Goal: Task Accomplishment & Management: Manage account settings

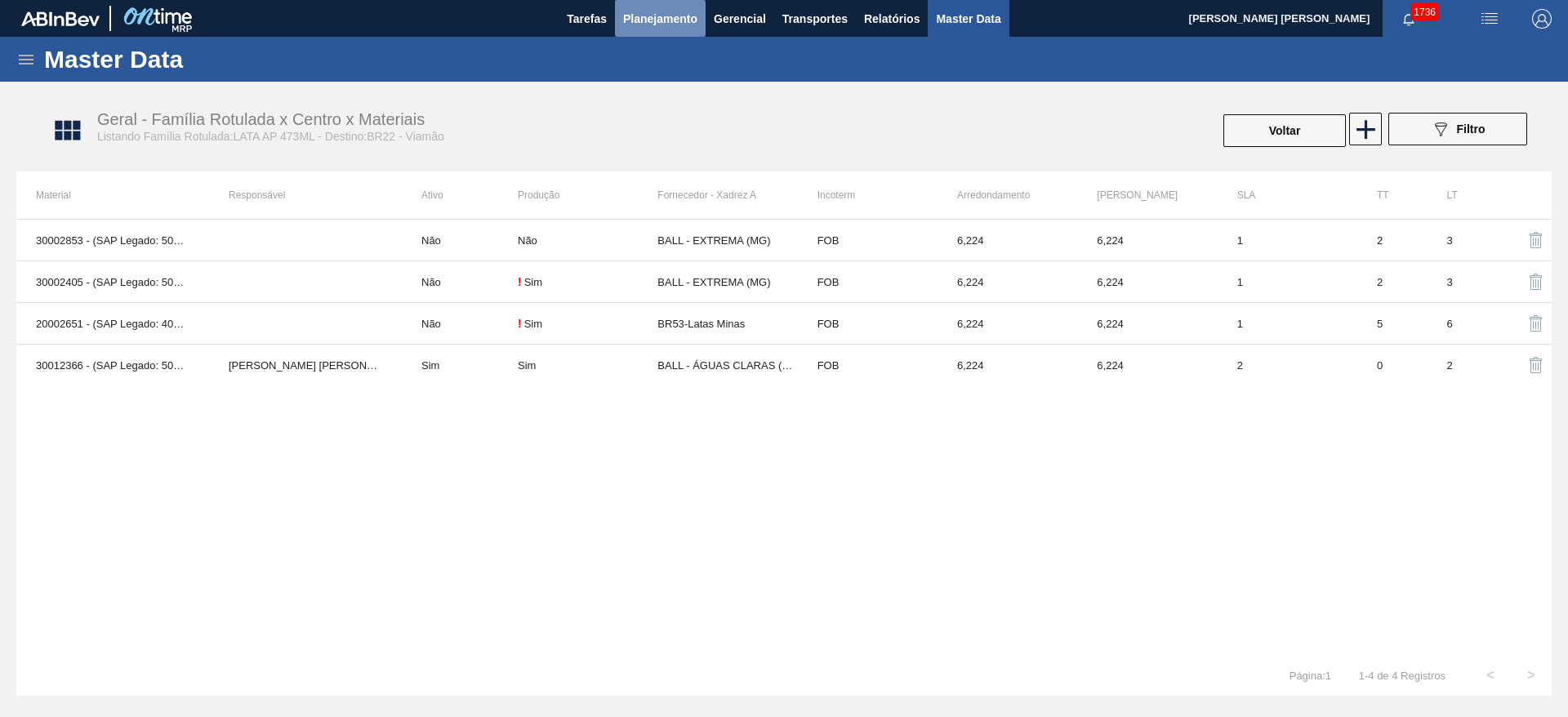
click at [682, 18] on span "Planejamento" at bounding box center [660, 18] width 75 height 19
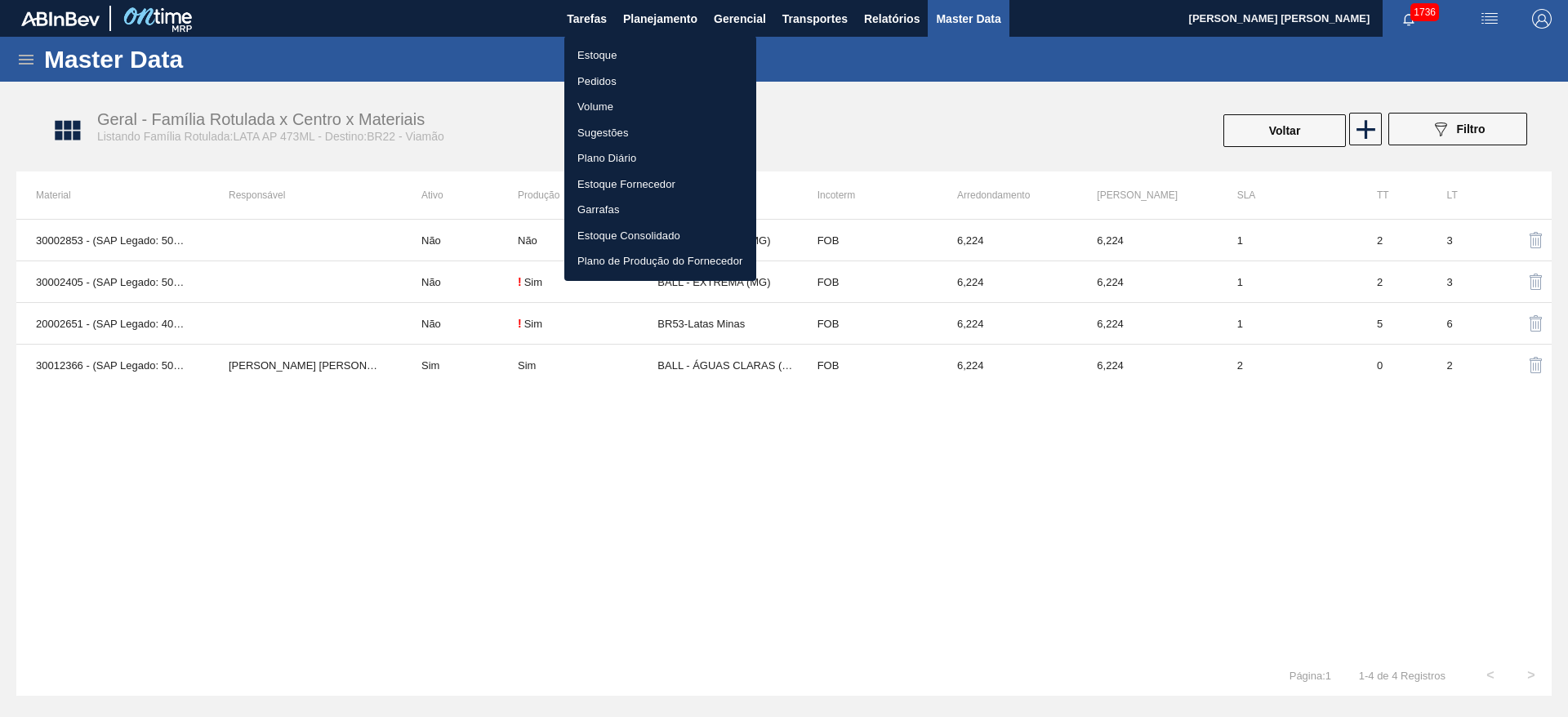
click at [608, 78] on li "Pedidos" at bounding box center [660, 81] width 192 height 26
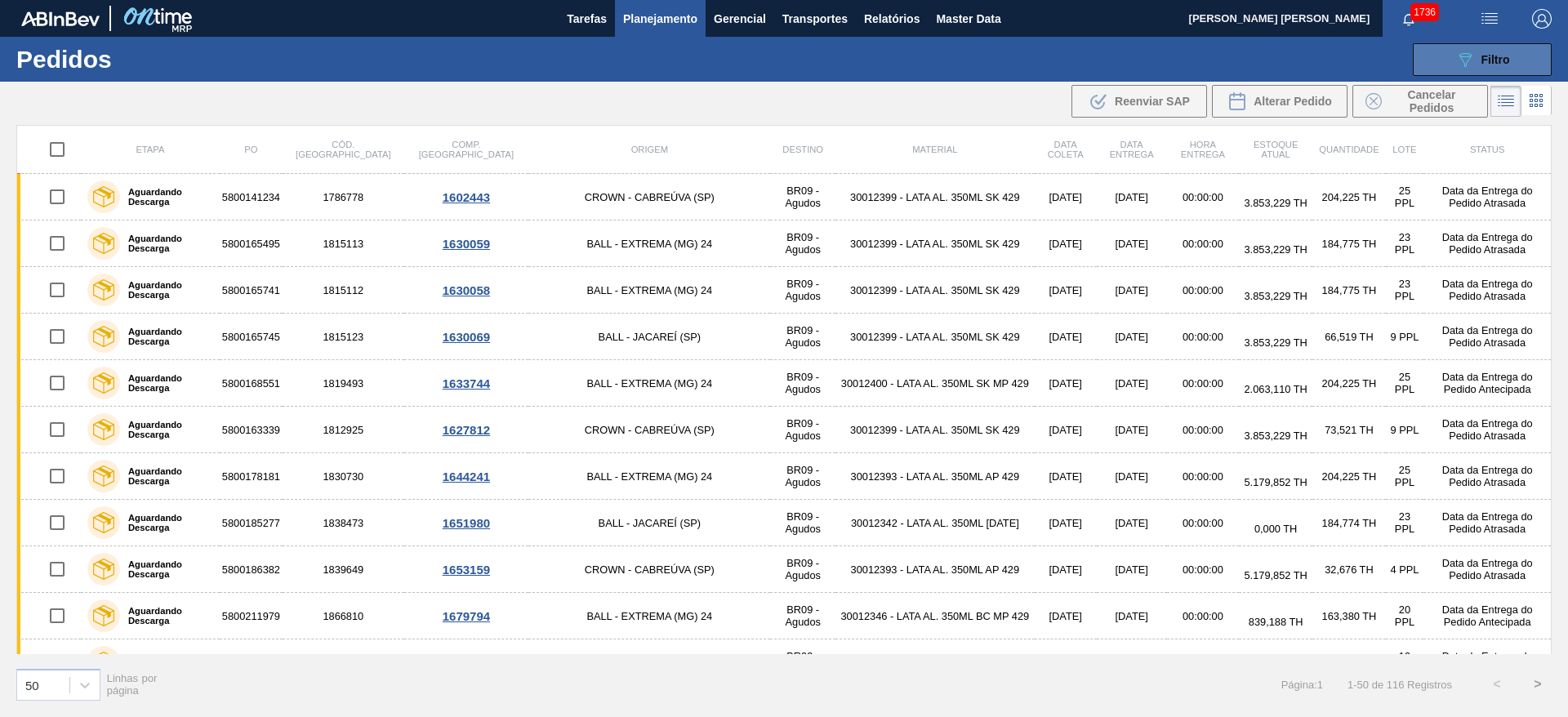
click at [1441, 48] on button "089F7B8B-B2A5-4AFE-B5C0-19BA573D28AC Filtro" at bounding box center [1483, 59] width 139 height 33
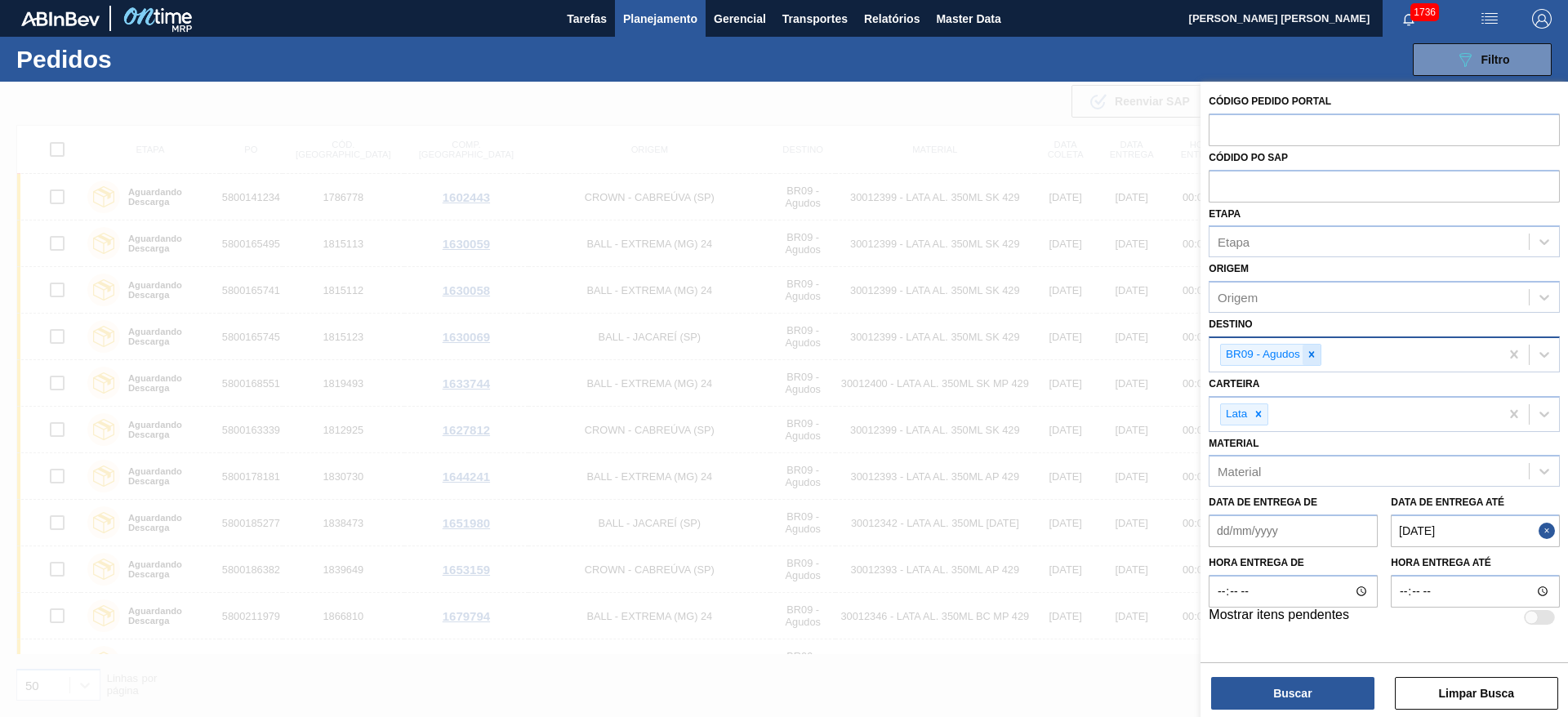
click at [1308, 348] on icon at bounding box center [1312, 354] width 12 height 12
click at [1258, 414] on icon at bounding box center [1259, 410] width 12 height 12
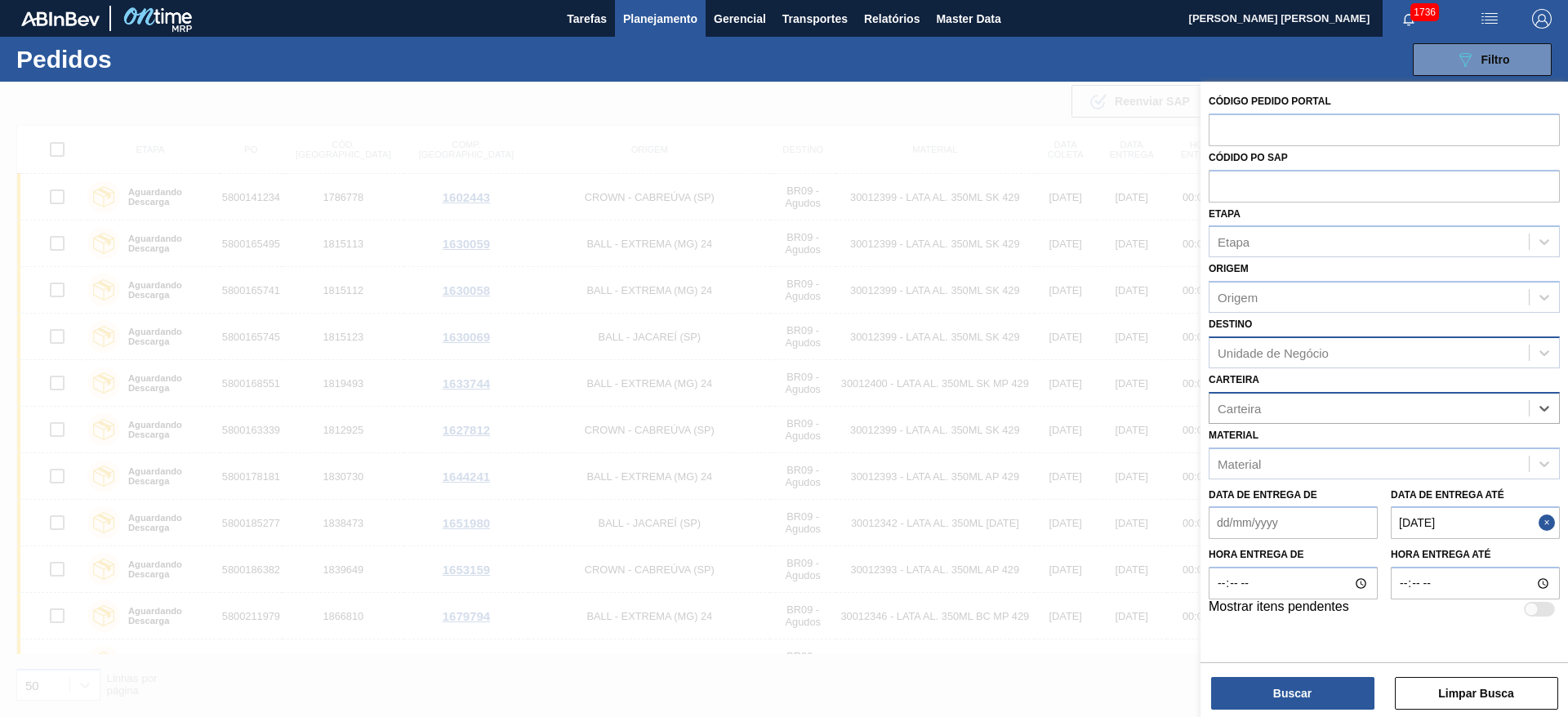
click at [1543, 519] on button "Close" at bounding box center [1549, 522] width 21 height 33
click at [1281, 240] on div "Etapa" at bounding box center [1369, 242] width 319 height 23
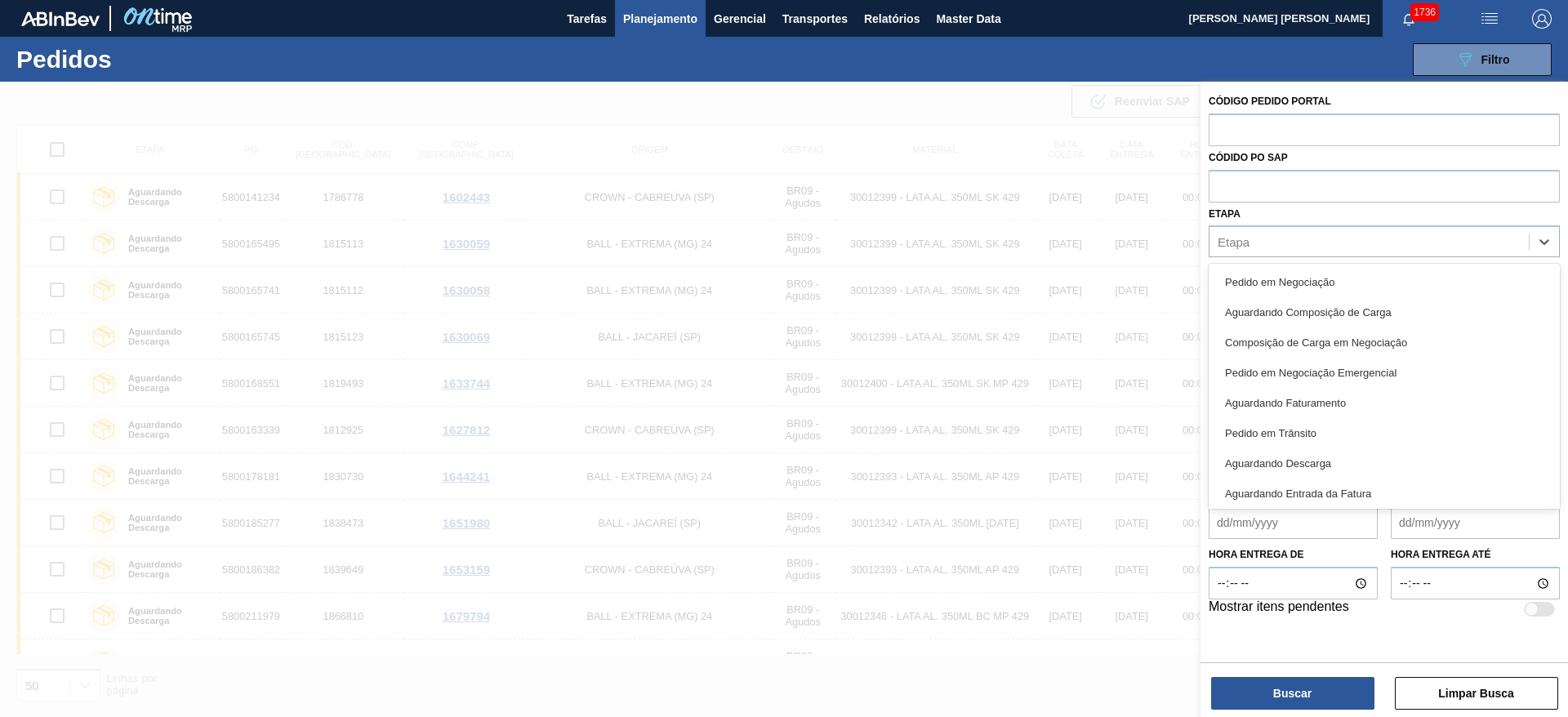
drag, startPoint x: 1316, startPoint y: 395, endPoint x: 1317, endPoint y: 472, distance: 77.0
click at [1317, 395] on div "Aguardando Faturamento" at bounding box center [1384, 403] width 351 height 30
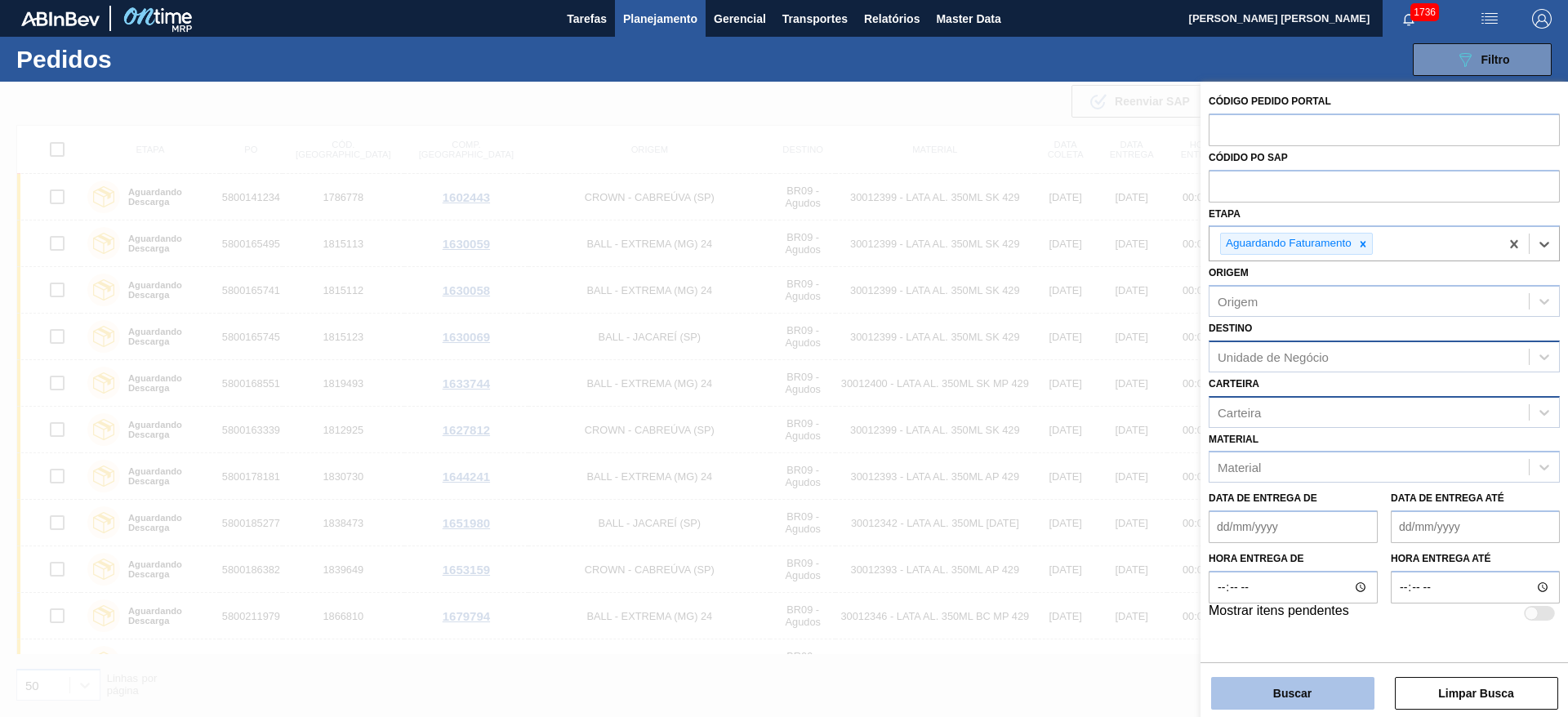
click at [1301, 683] on button "Buscar" at bounding box center [1292, 693] width 163 height 33
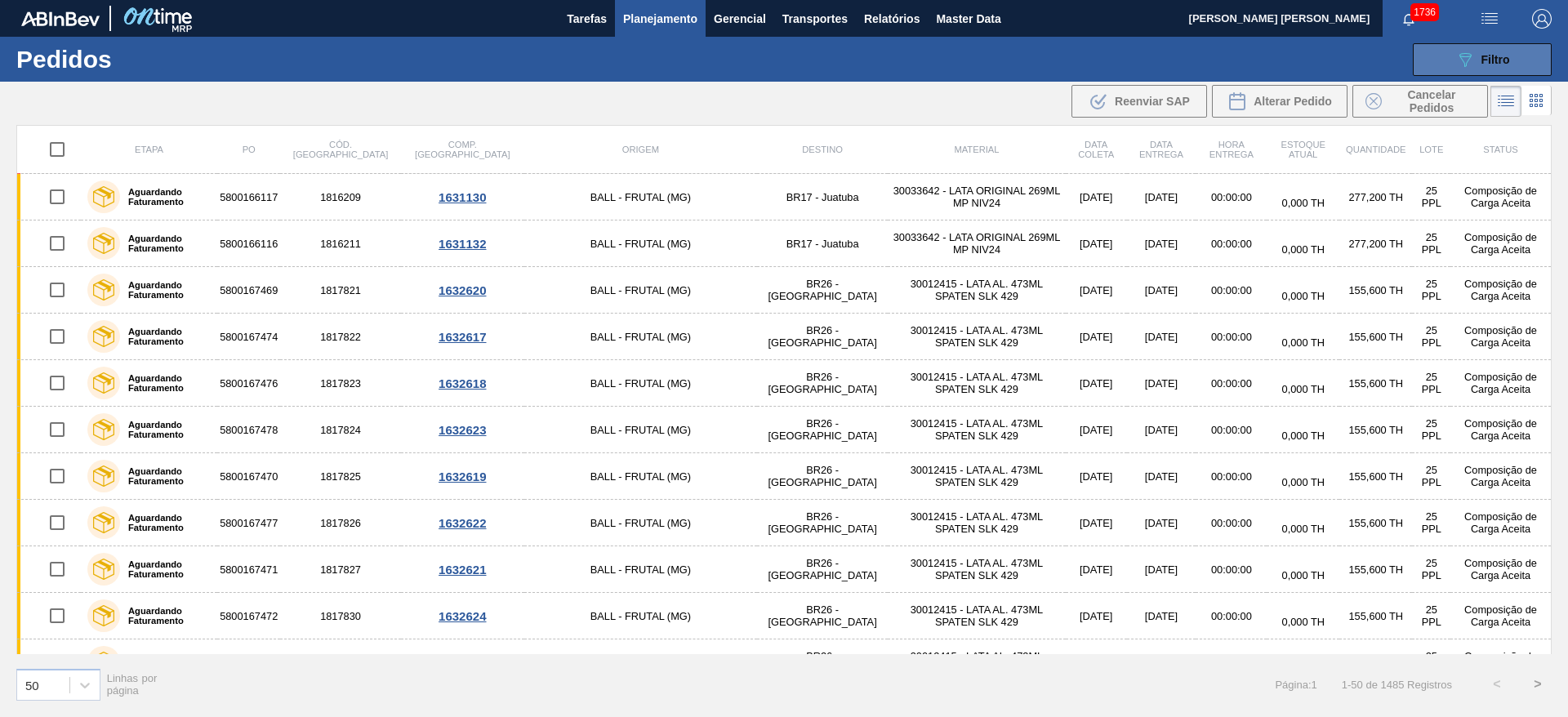
click at [1467, 66] on icon "089F7B8B-B2A5-4AFE-B5C0-19BA573D28AC" at bounding box center [1465, 59] width 19 height 19
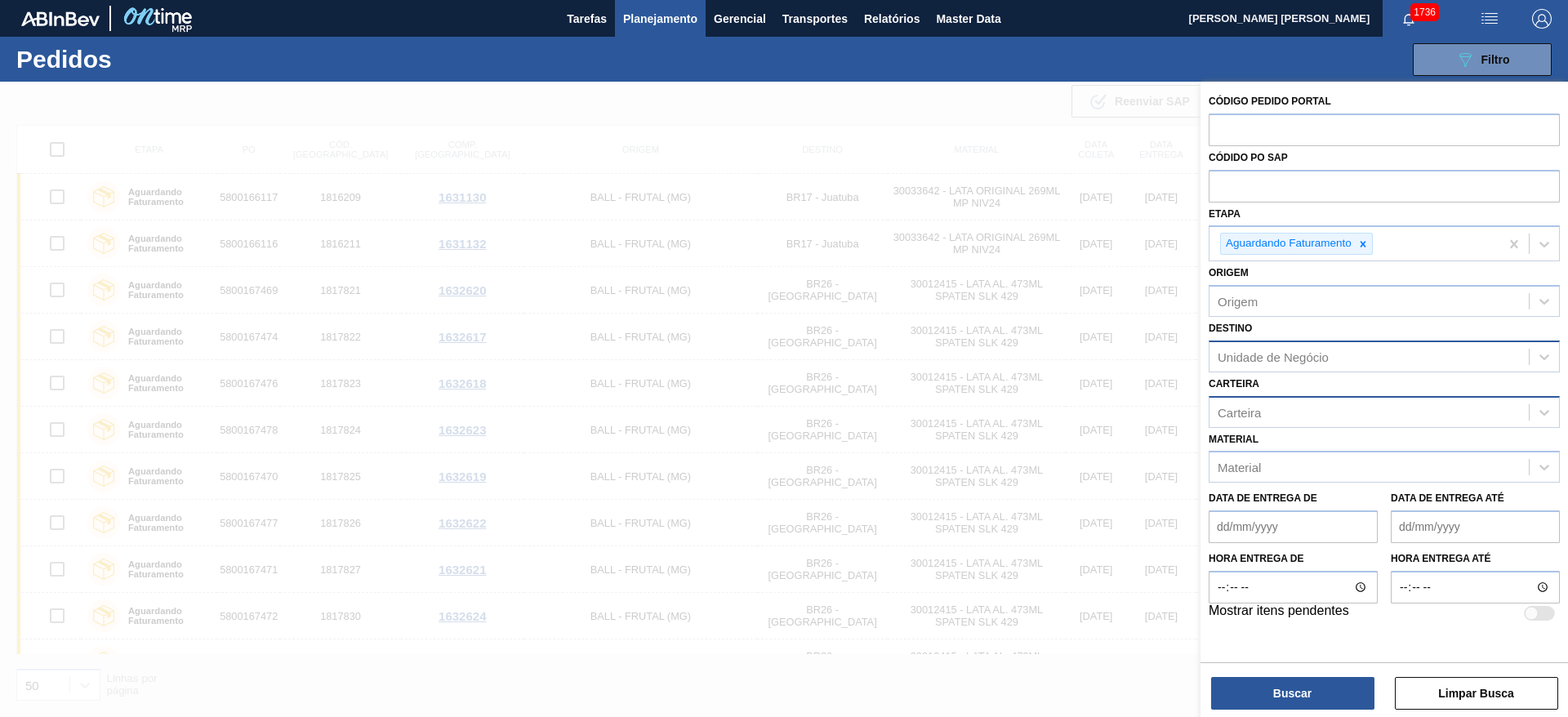
click at [838, 297] on div at bounding box center [784, 440] width 1568 height 717
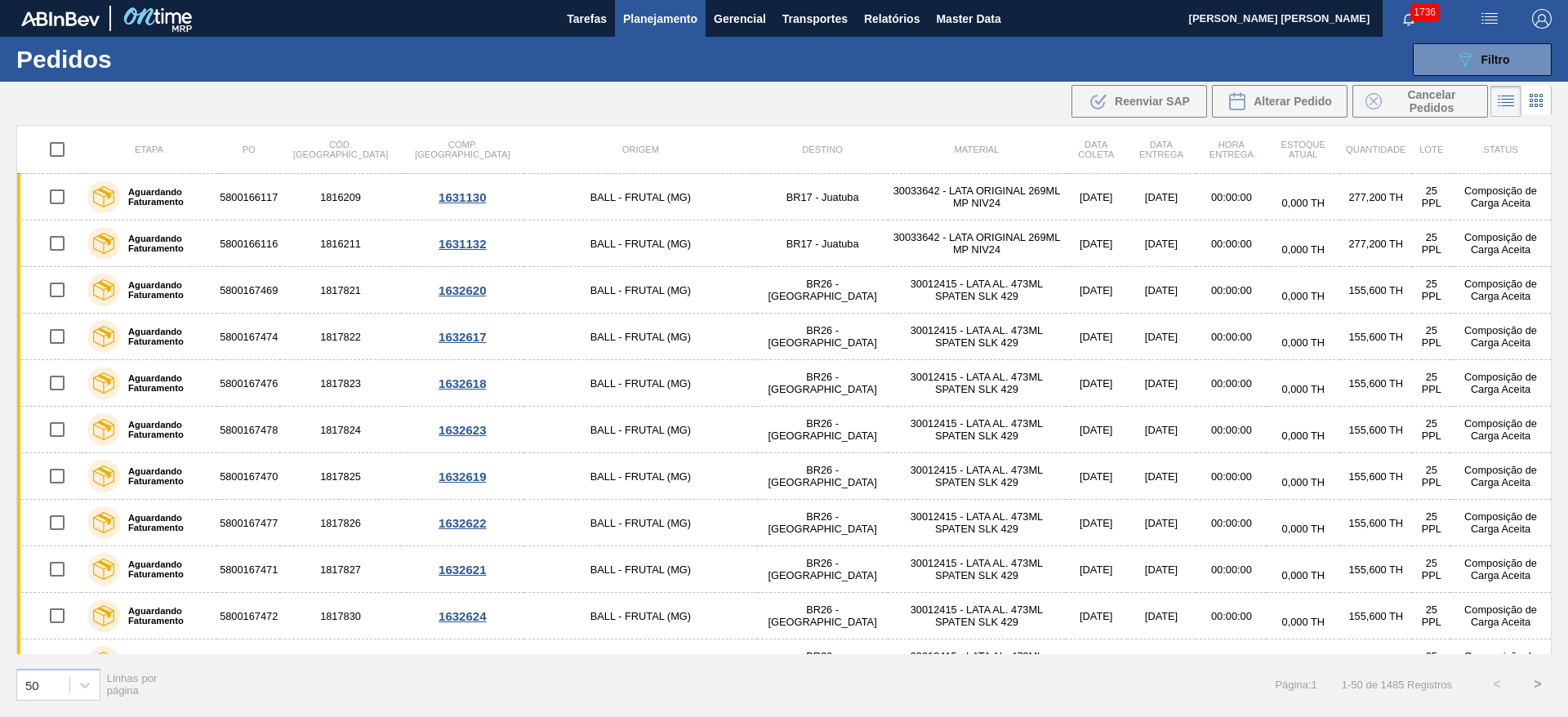
click at [55, 148] on input "checkbox" at bounding box center [57, 149] width 34 height 34
checkbox input "true"
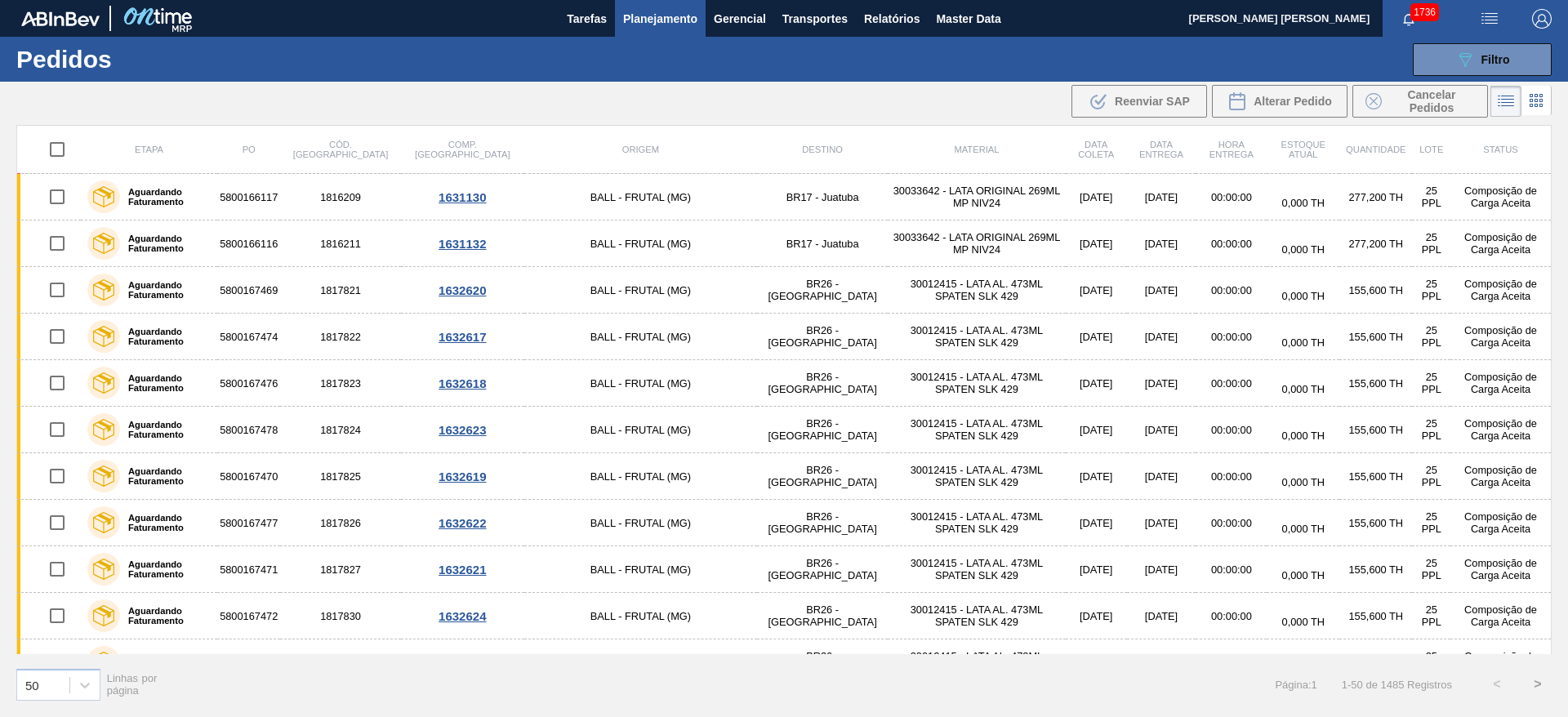
checkbox input "true"
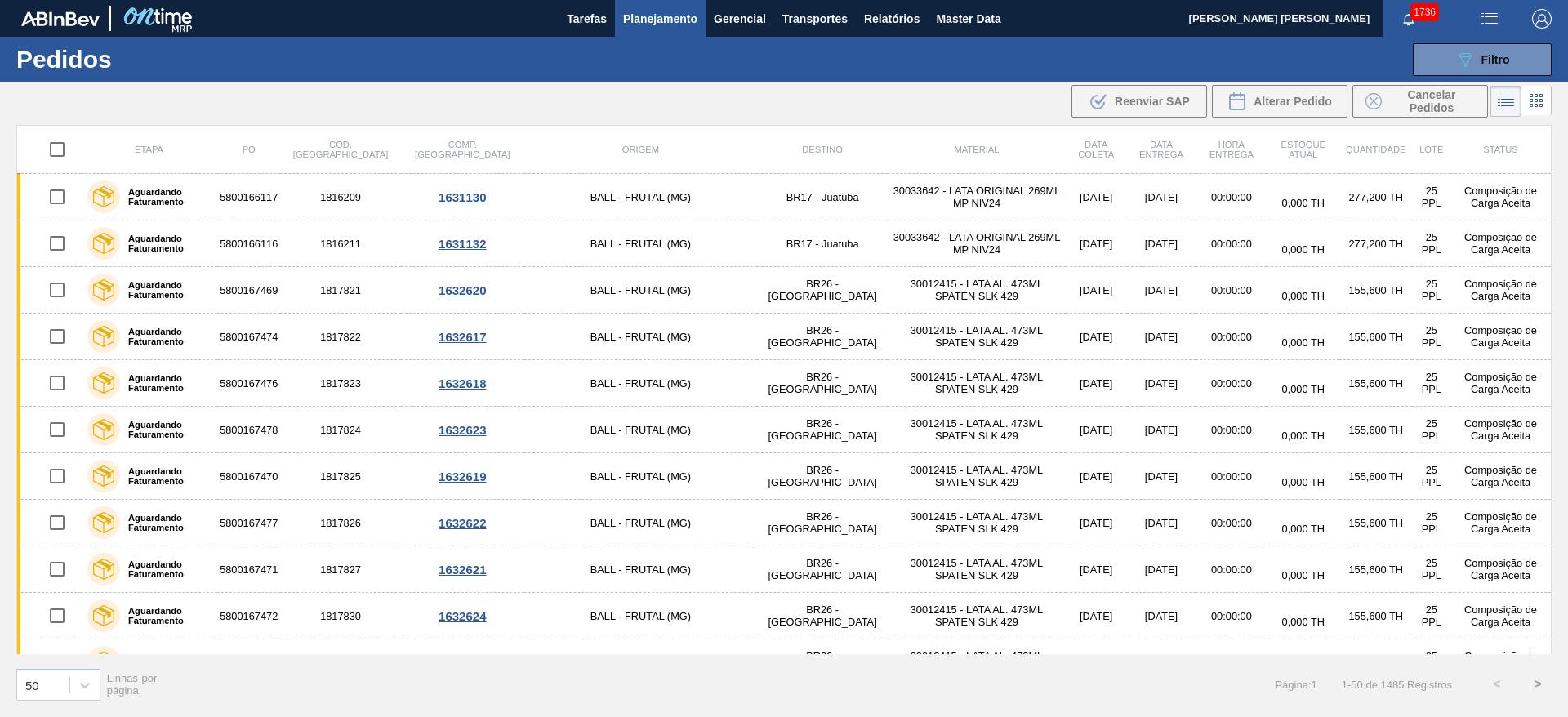
checkbox input "true"
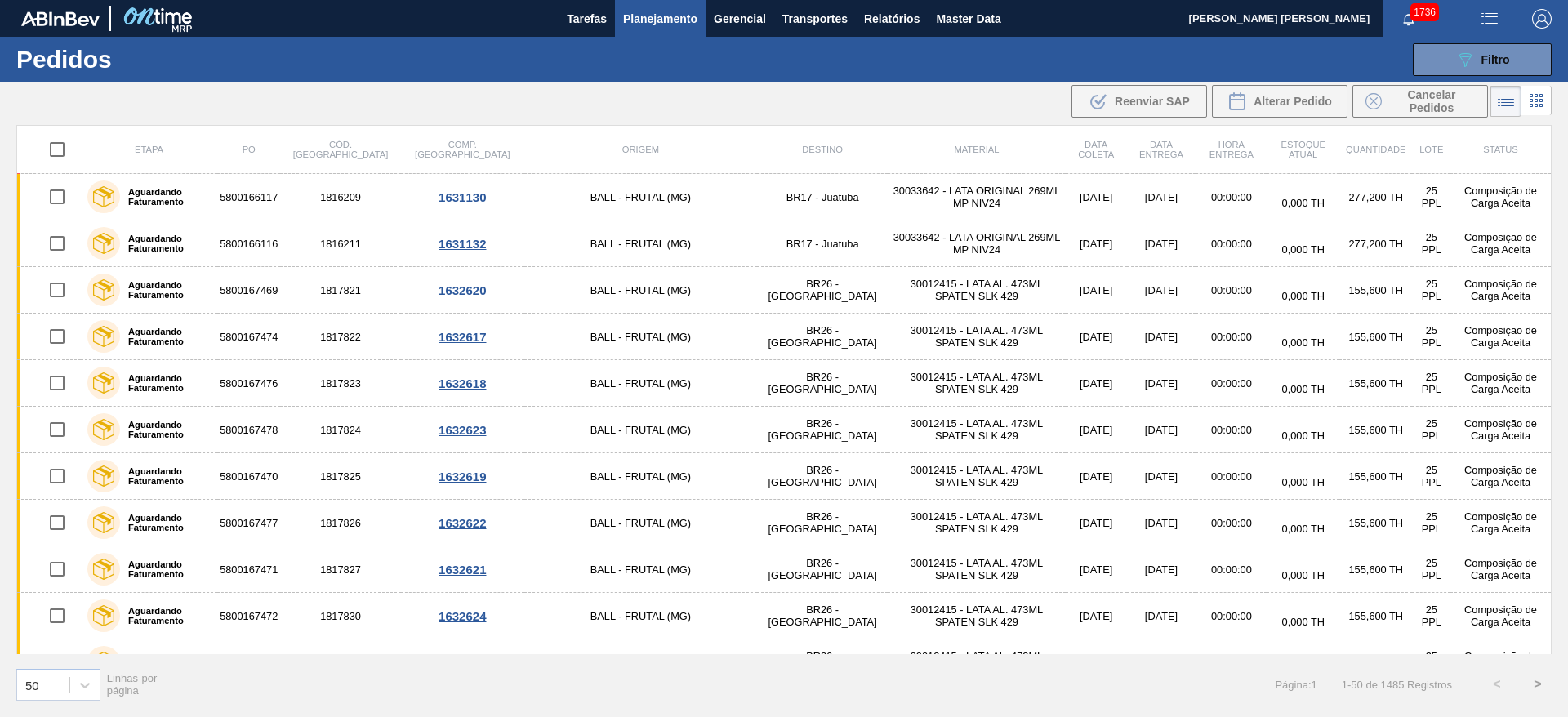
checkbox input "true"
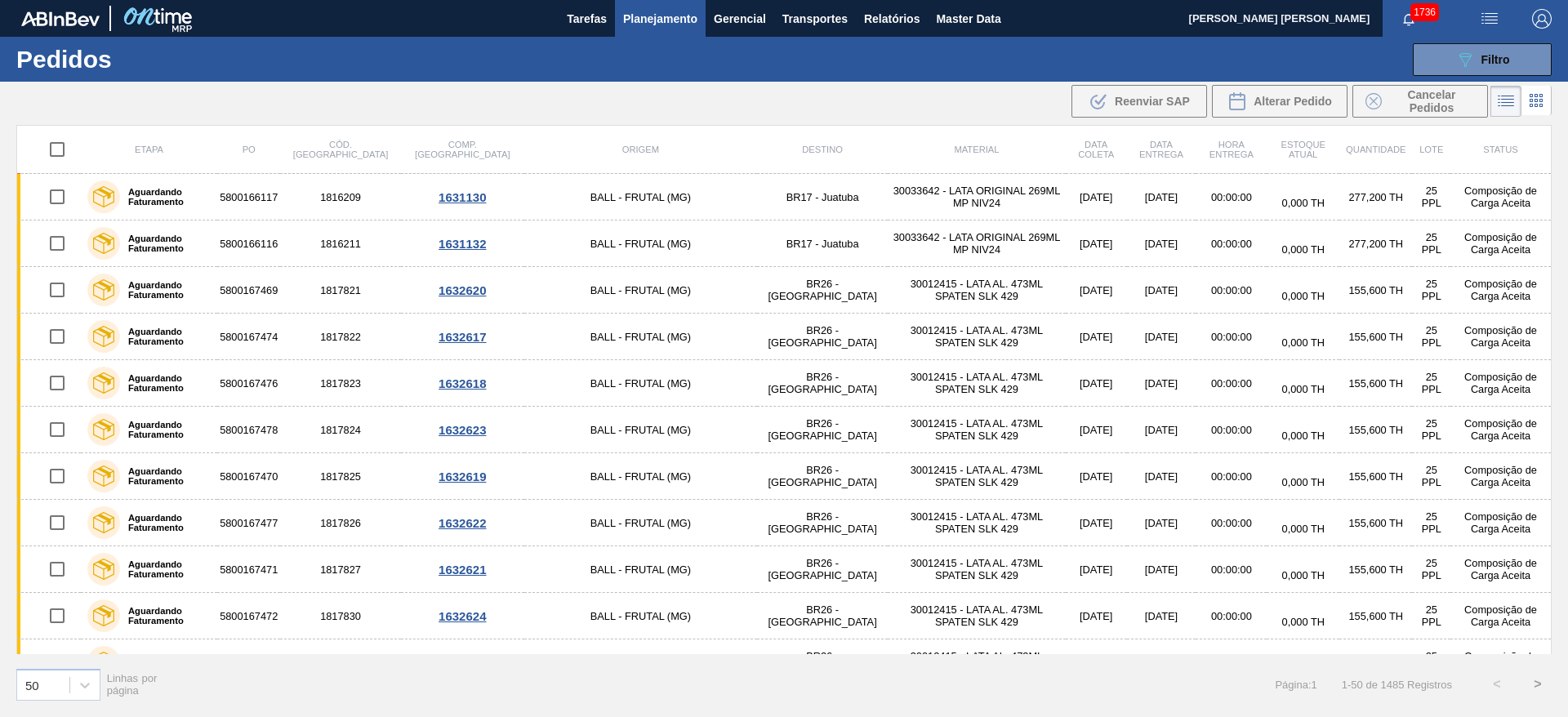
checkbox input "true"
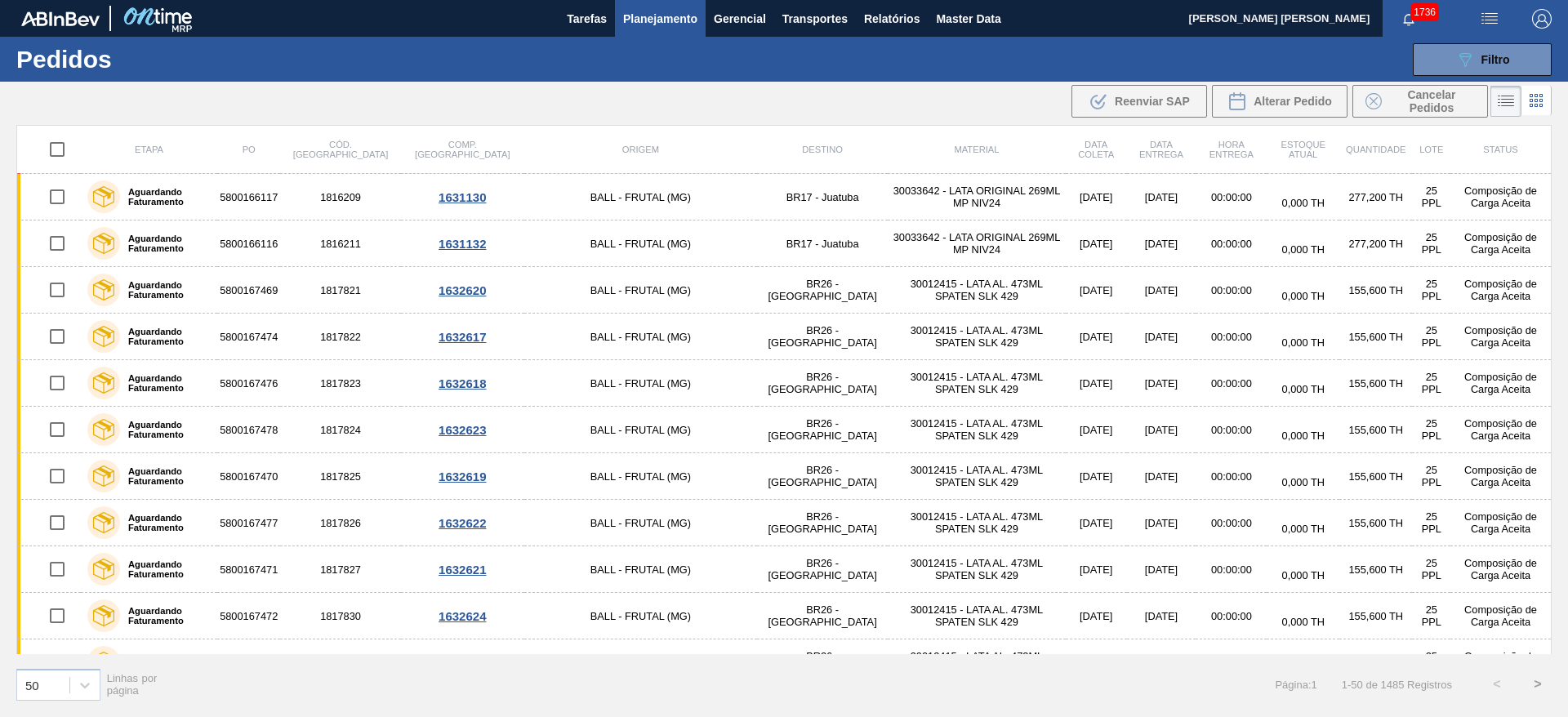
checkbox input "true"
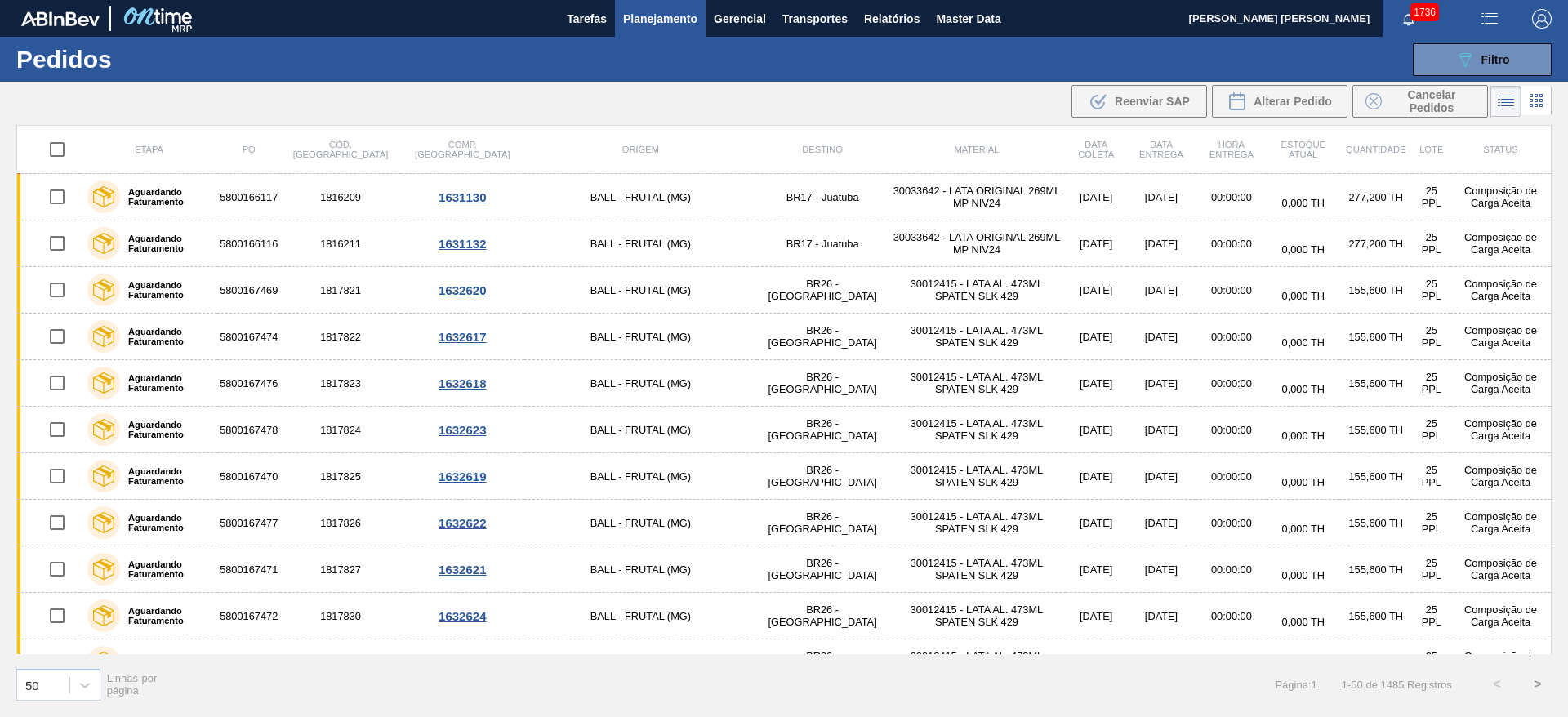
checkbox input "true"
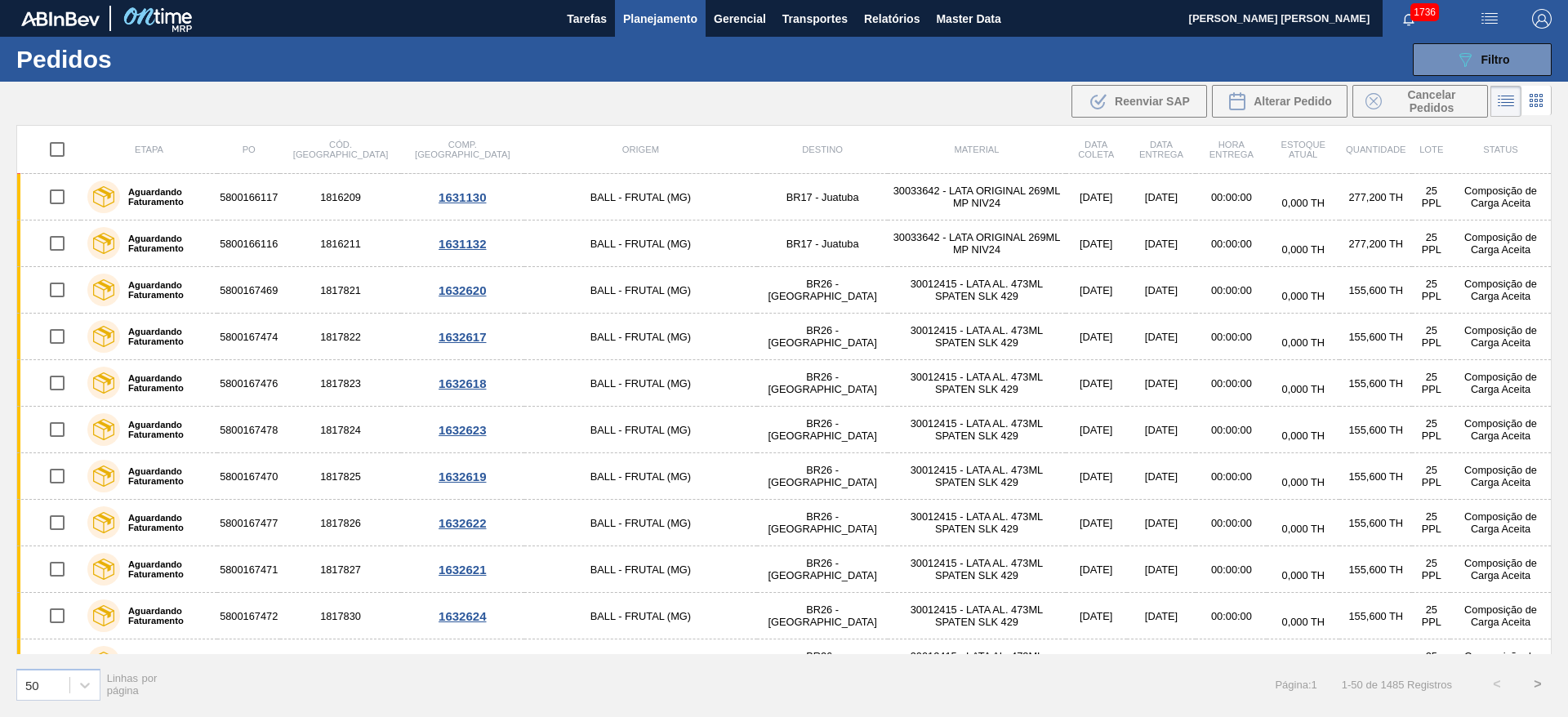
checkbox input "true"
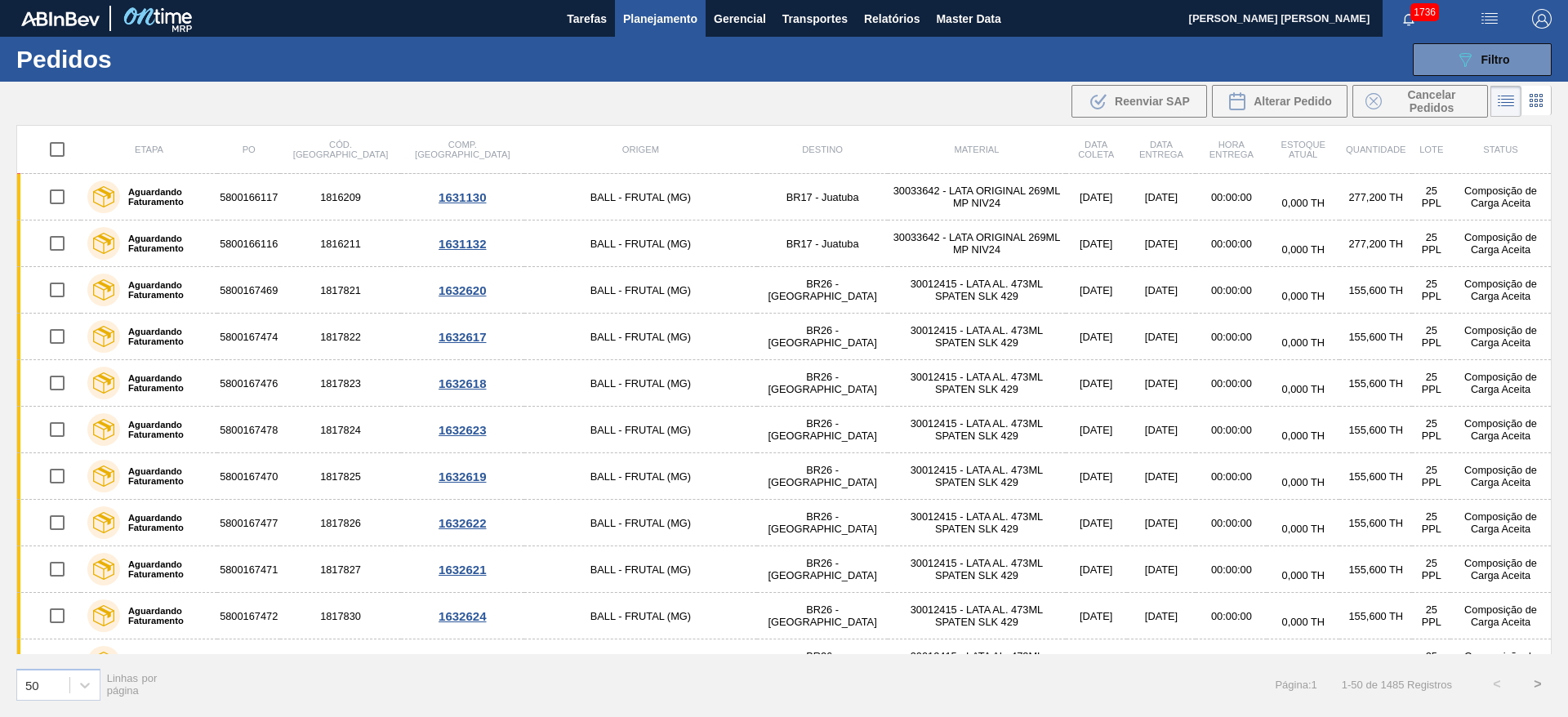
checkbox input "true"
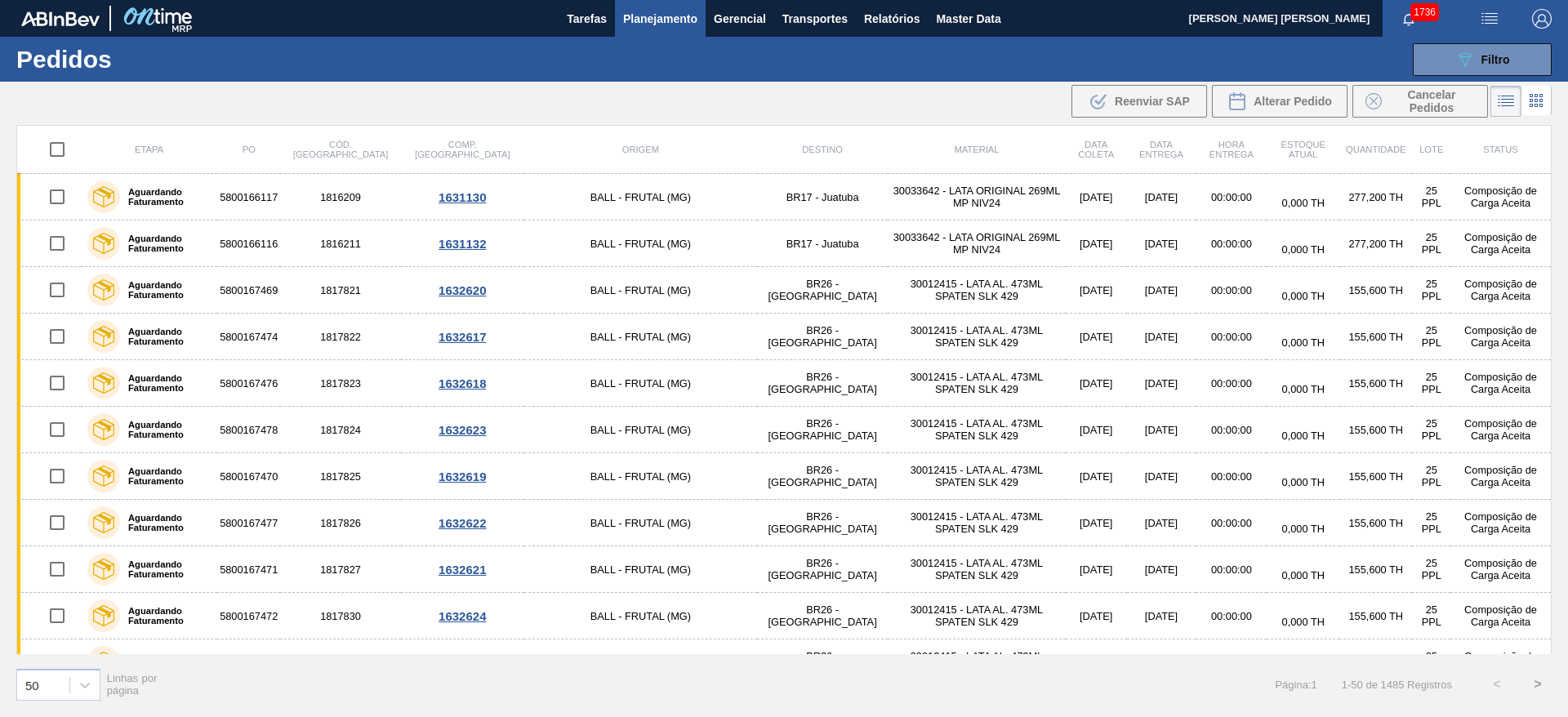
checkbox input "true"
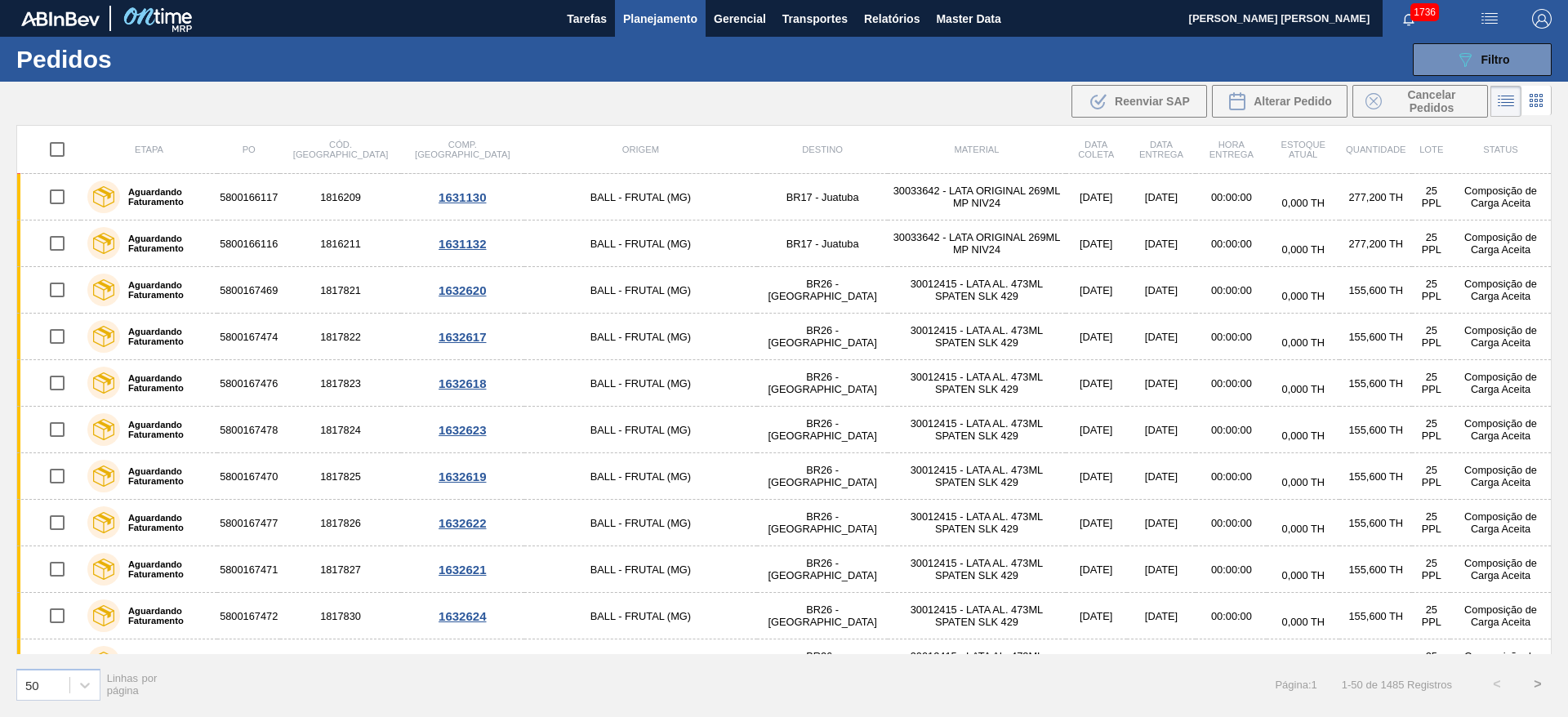
checkbox input "true"
click at [1239, 103] on icon at bounding box center [1237, 101] width 19 height 19
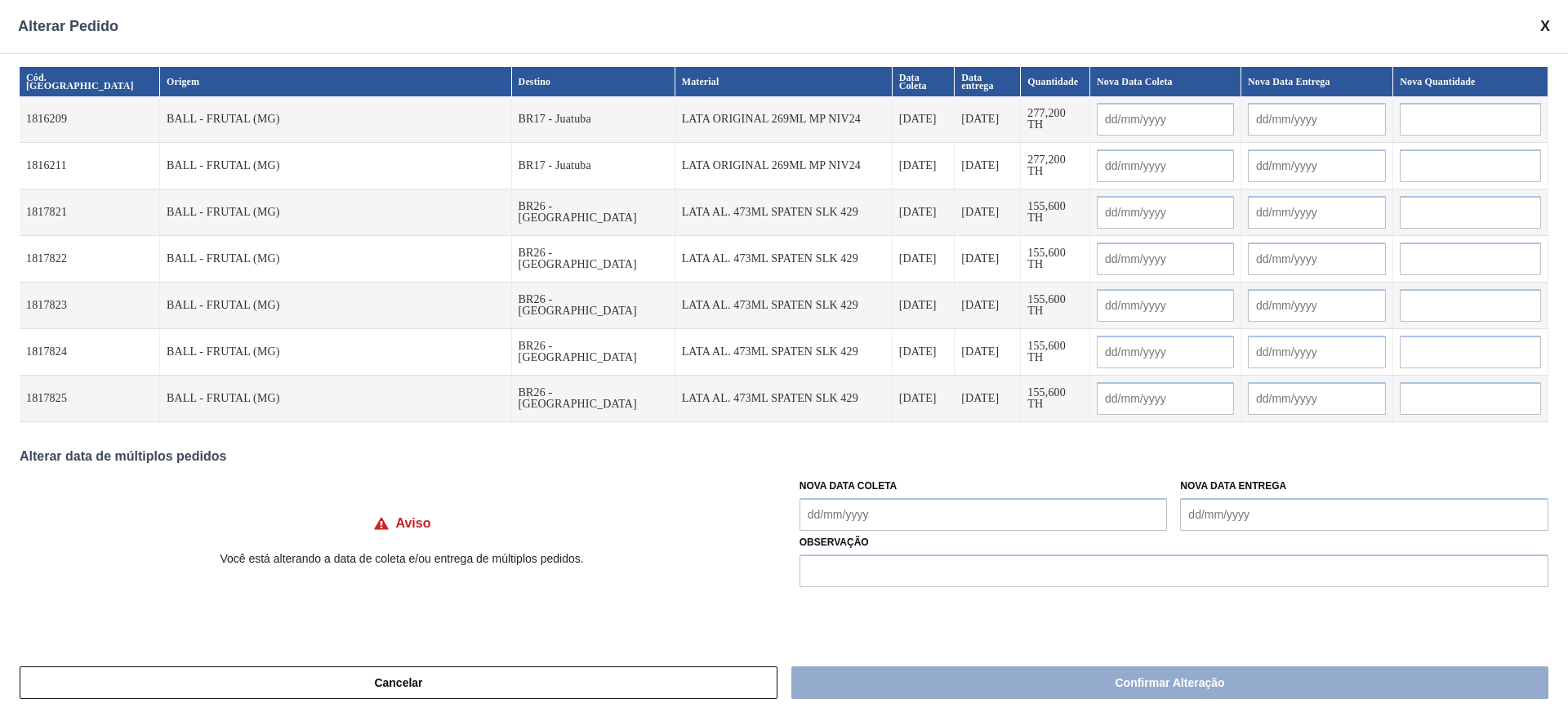
click at [1554, 28] on div "Alterar Pedido" at bounding box center [784, 26] width 1568 height 53
click at [1542, 28] on span at bounding box center [1545, 26] width 10 height 17
